Goal: Task Accomplishment & Management: Manage account settings

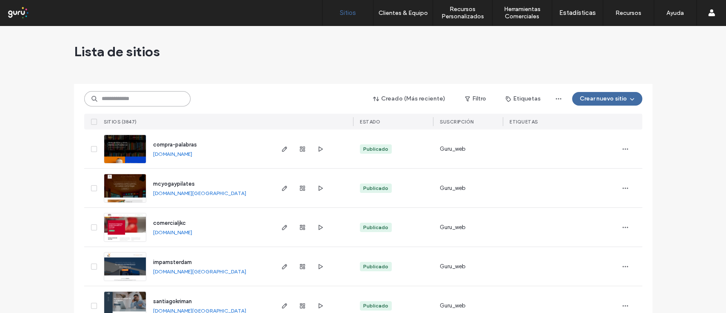
click at [136, 101] on input at bounding box center [137, 98] width 106 height 15
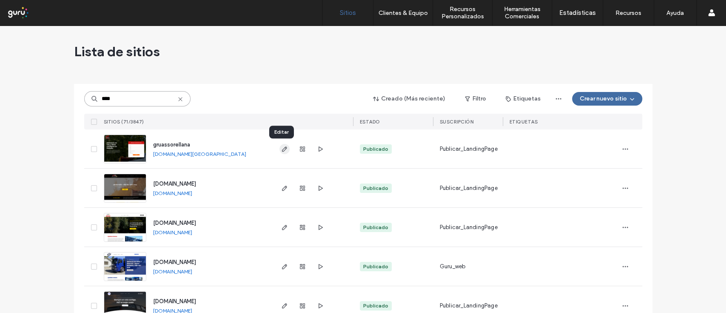
type input "****"
click at [282, 147] on use "button" at bounding box center [284, 148] width 5 height 5
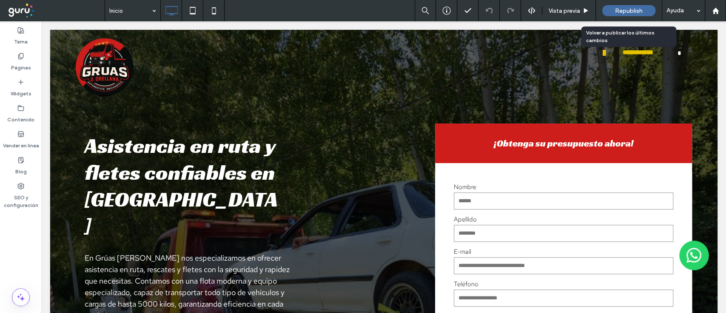
click at [630, 14] on span "Republish" at bounding box center [629, 10] width 28 height 7
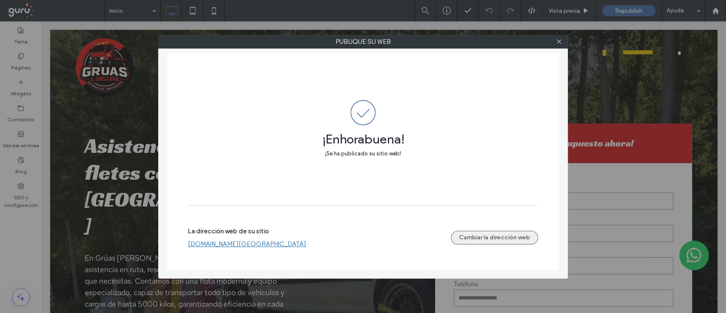
click at [500, 238] on div "La dirección web de su sitio [DOMAIN_NAME][GEOGRAPHIC_DATA] Cambiar la direcció…" at bounding box center [363, 237] width 350 height 27
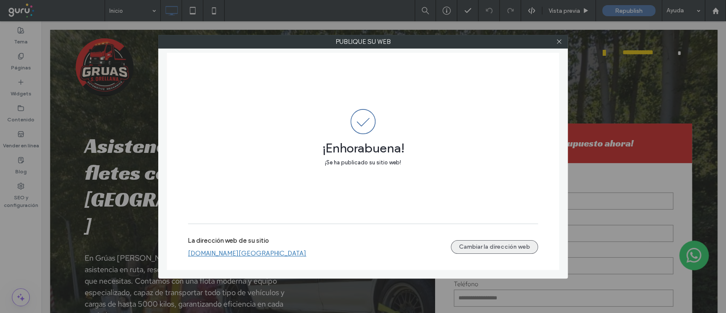
click at [470, 245] on button "Cambiar la dirección web" at bounding box center [494, 247] width 87 height 14
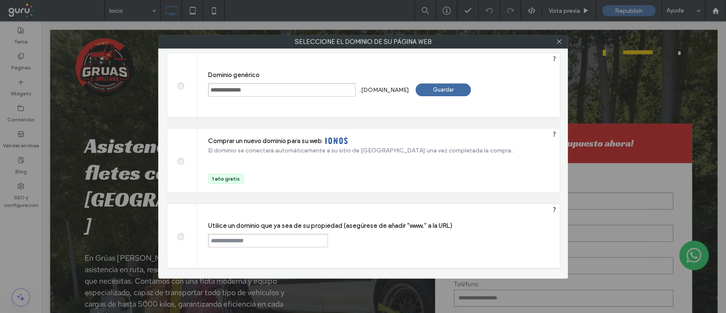
click at [180, 237] on span at bounding box center [180, 235] width 0 height 6
click at [259, 240] on input "text" at bounding box center [268, 241] width 120 height 14
paste input "**********"
click at [364, 246] on div "Continuar" at bounding box center [360, 240] width 55 height 13
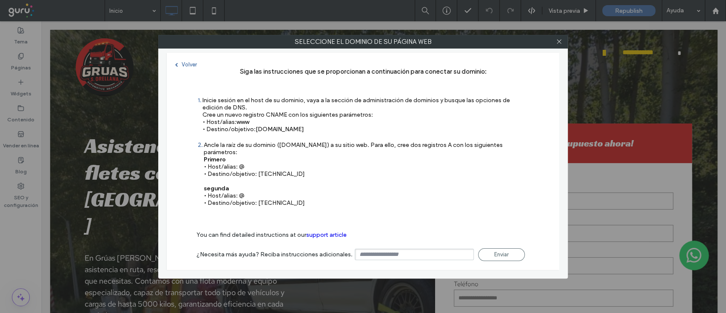
click at [183, 64] on div "Volver" at bounding box center [186, 64] width 22 height 6
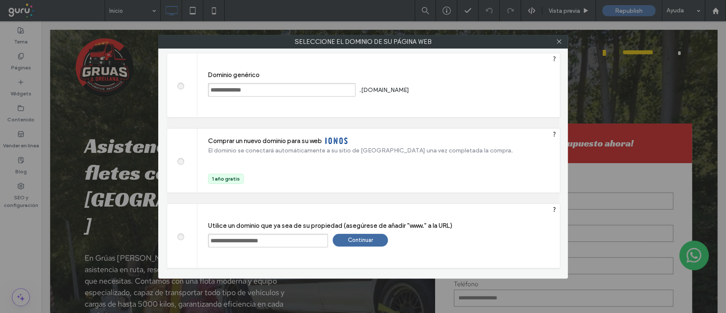
click at [296, 236] on input "**********" at bounding box center [268, 241] width 120 height 14
drag, startPoint x: 290, startPoint y: 241, endPoint x: 228, endPoint y: 240, distance: 62.2
click at [228, 240] on input "**********" at bounding box center [268, 241] width 120 height 14
paste input "**********"
type input "**********"
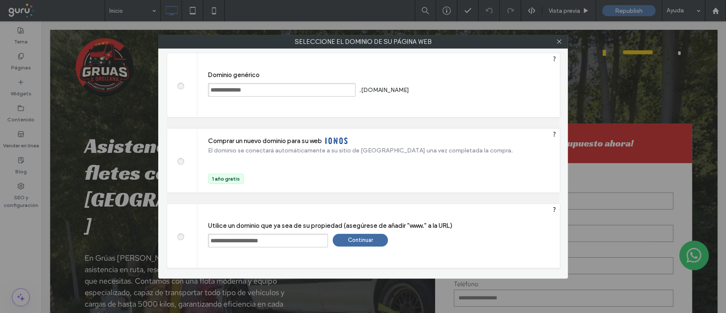
click at [357, 241] on div "Continuar" at bounding box center [360, 240] width 55 height 13
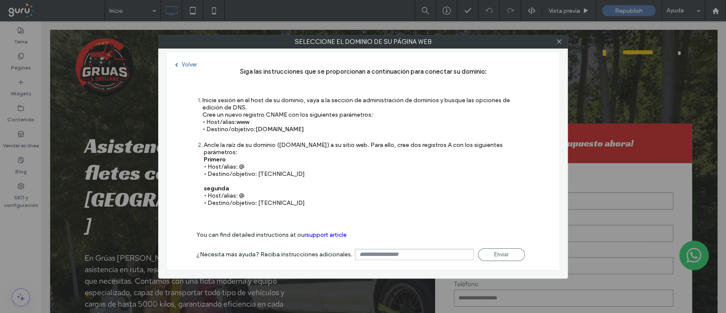
click at [191, 61] on div "Volver" at bounding box center [186, 64] width 22 height 6
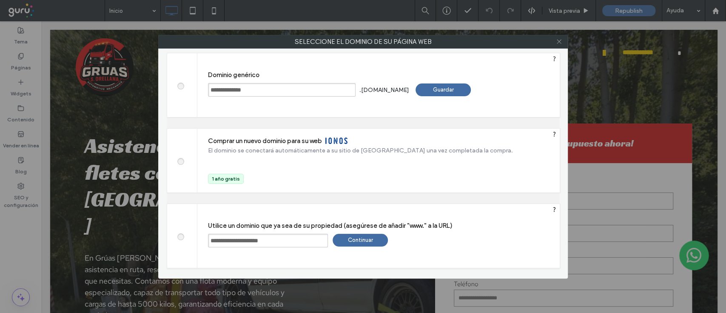
click at [559, 42] on use at bounding box center [559, 42] width 4 height 4
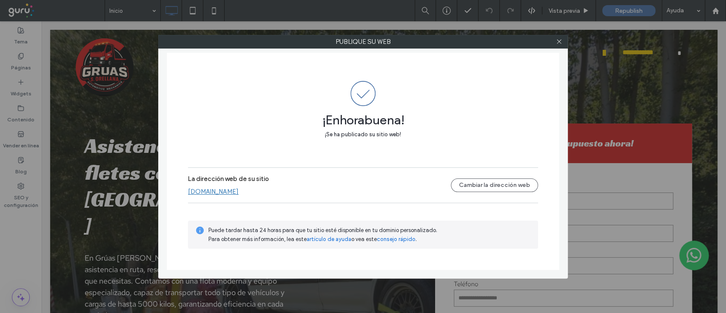
click at [229, 193] on link "[DOMAIN_NAME]" at bounding box center [213, 192] width 51 height 8
click at [562, 41] on icon at bounding box center [559, 41] width 6 height 6
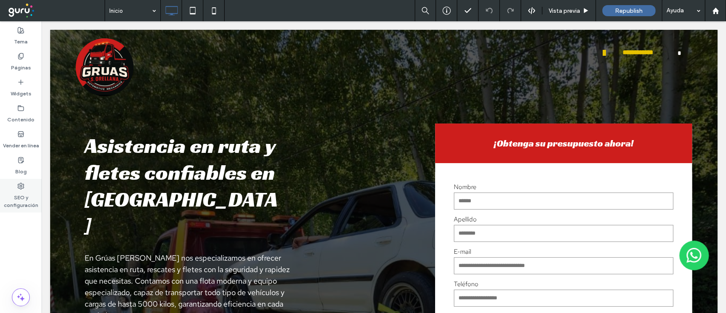
click at [15, 202] on label "SEO y configuración" at bounding box center [21, 199] width 42 height 20
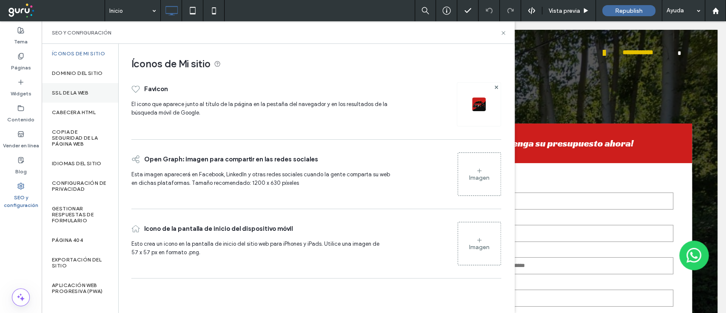
click at [85, 97] on div "SSL de la web" at bounding box center [80, 93] width 77 height 20
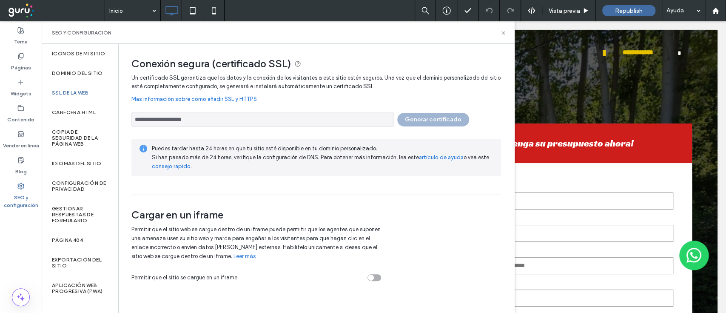
click at [267, 119] on input "**********" at bounding box center [262, 119] width 263 height 15
click at [426, 128] on div "**********" at bounding box center [316, 134] width 370 height 121
click at [61, 67] on div "Dominio del sitio" at bounding box center [80, 73] width 77 height 20
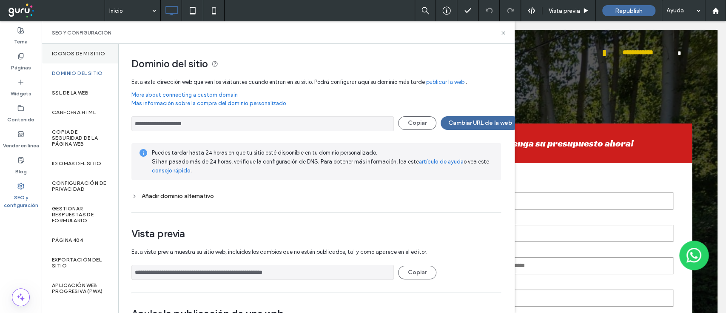
click at [83, 51] on label "Íconos de Mi sitio" at bounding box center [78, 54] width 53 height 6
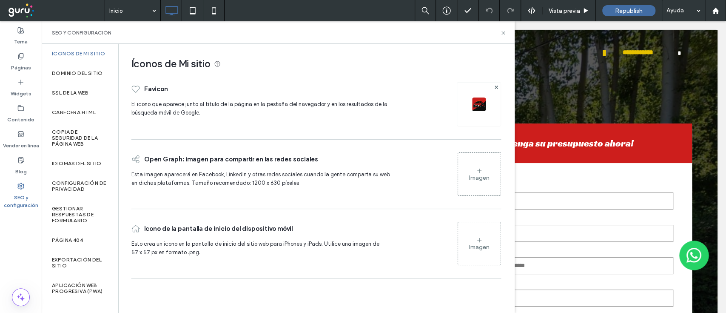
click at [480, 185] on div "Imagen" at bounding box center [479, 174] width 43 height 41
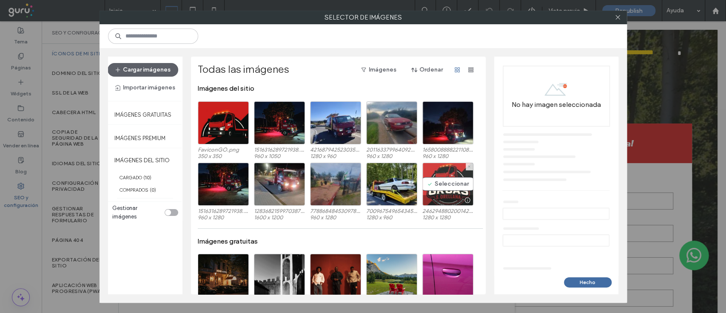
click at [433, 179] on div "Seleccionar" at bounding box center [448, 184] width 51 height 43
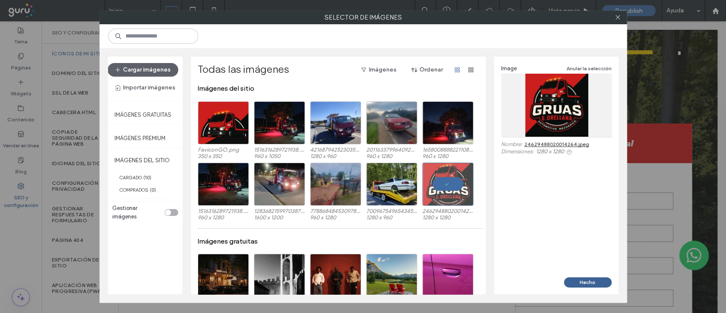
click at [592, 283] on button "Hecho" at bounding box center [588, 282] width 48 height 10
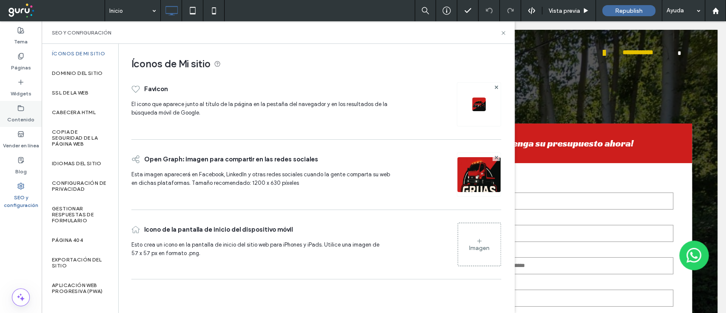
click at [19, 107] on icon at bounding box center [20, 108] width 7 height 7
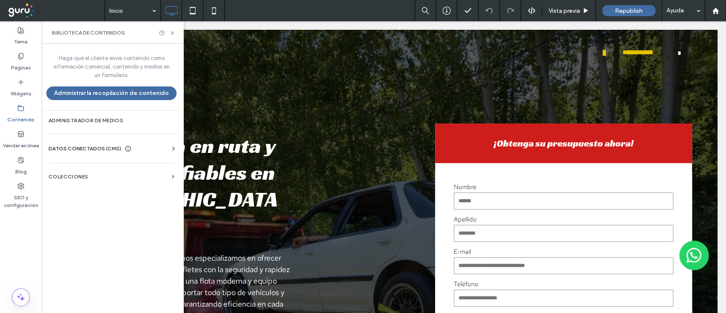
click at [84, 149] on span "DATOS CONECTADOS (CMS)" at bounding box center [85, 148] width 73 height 9
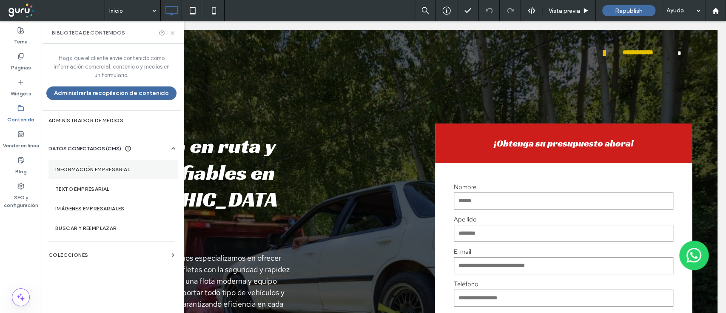
click at [102, 173] on section "Información empresarial" at bounding box center [113, 170] width 129 height 20
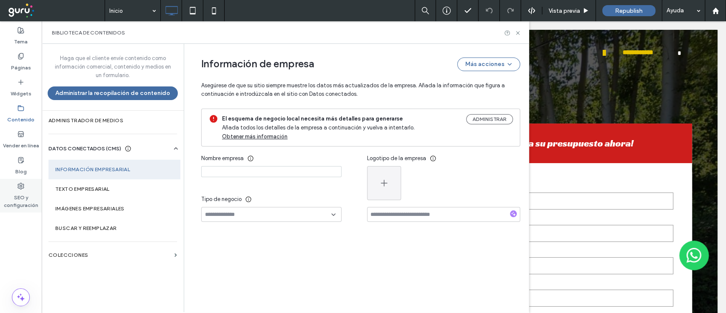
click at [31, 197] on label "SEO y configuración" at bounding box center [21, 199] width 42 height 20
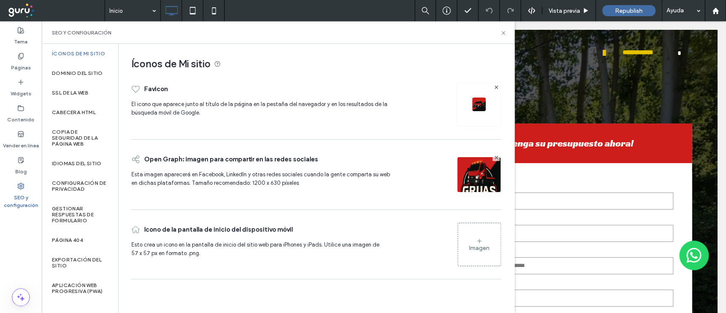
scroll to position [135, 0]
click at [23, 29] on use at bounding box center [21, 30] width 6 height 6
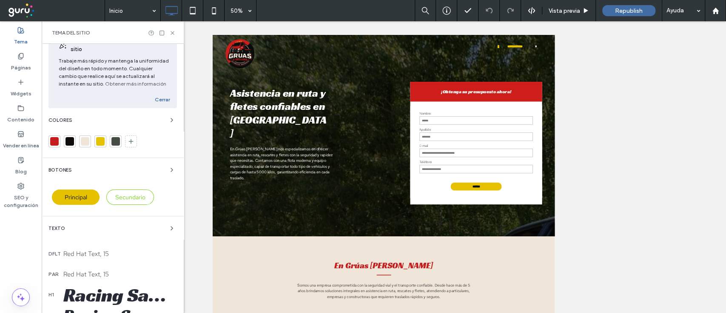
scroll to position [0, 0]
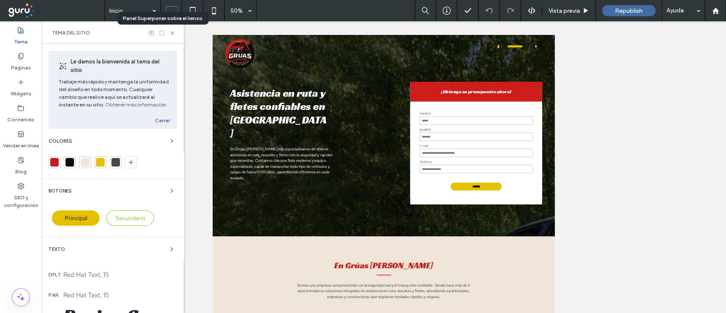
click at [162, 34] on icon at bounding box center [162, 33] width 6 height 6
click at [174, 34] on use at bounding box center [172, 32] width 3 height 3
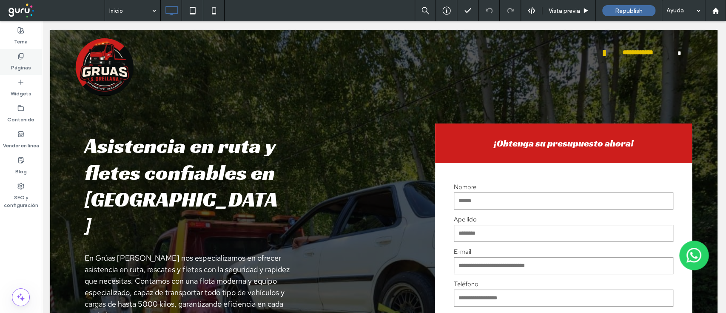
click at [26, 61] on label "Páginas" at bounding box center [21, 66] width 20 height 12
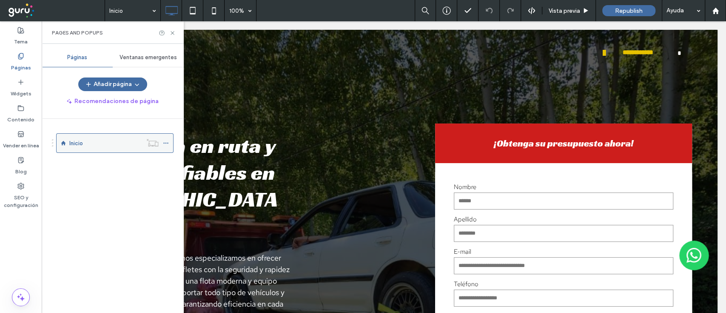
click at [167, 143] on icon at bounding box center [166, 143] width 6 height 6
